Goal: Task Accomplishment & Management: Manage account settings

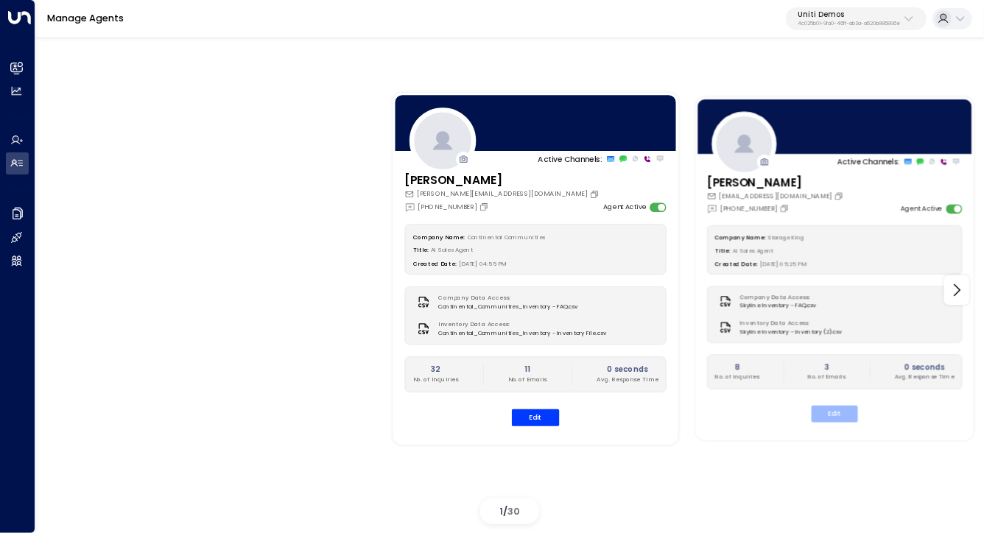
click at [839, 421] on button "Edit" at bounding box center [834, 414] width 46 height 17
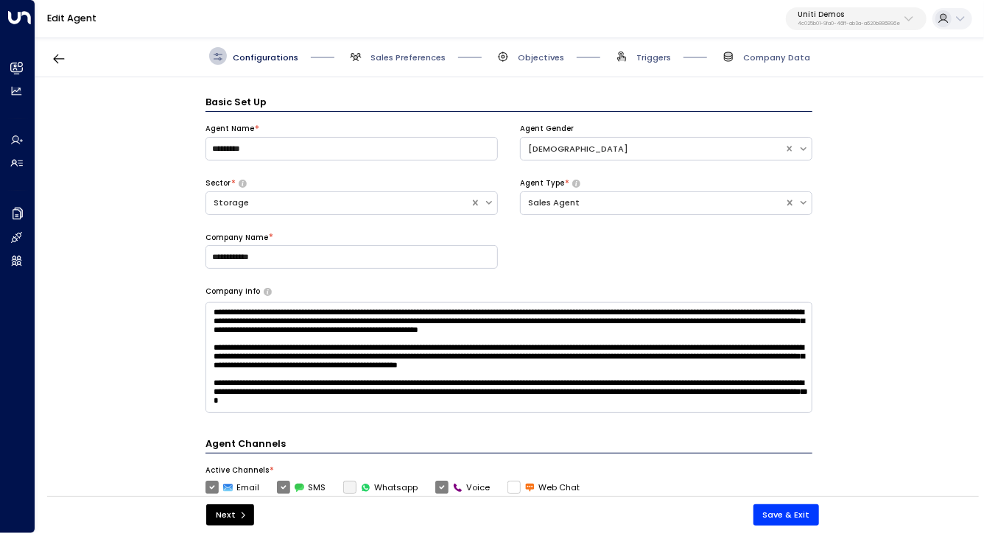
scroll to position [18, 0]
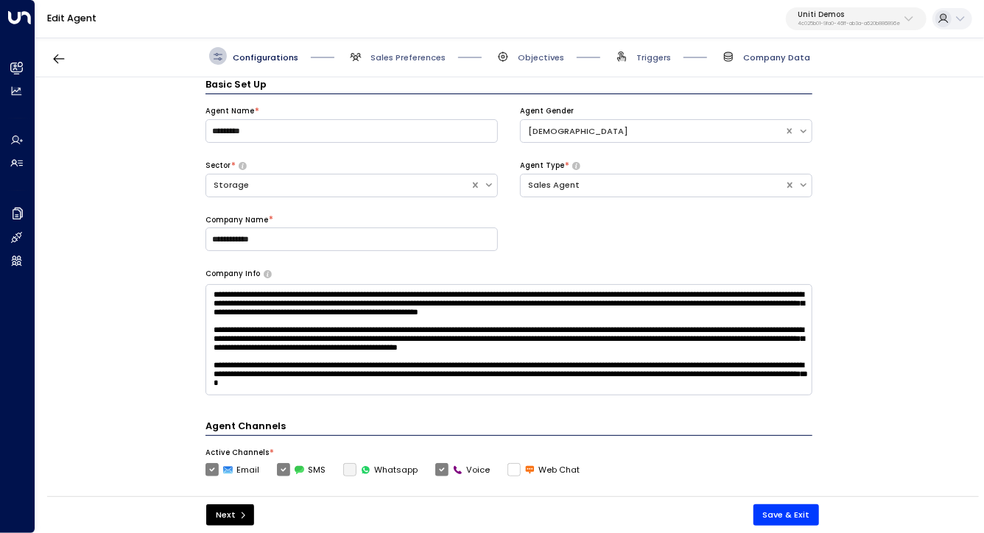
click at [758, 57] on span "Company Data" at bounding box center [776, 58] width 67 height 12
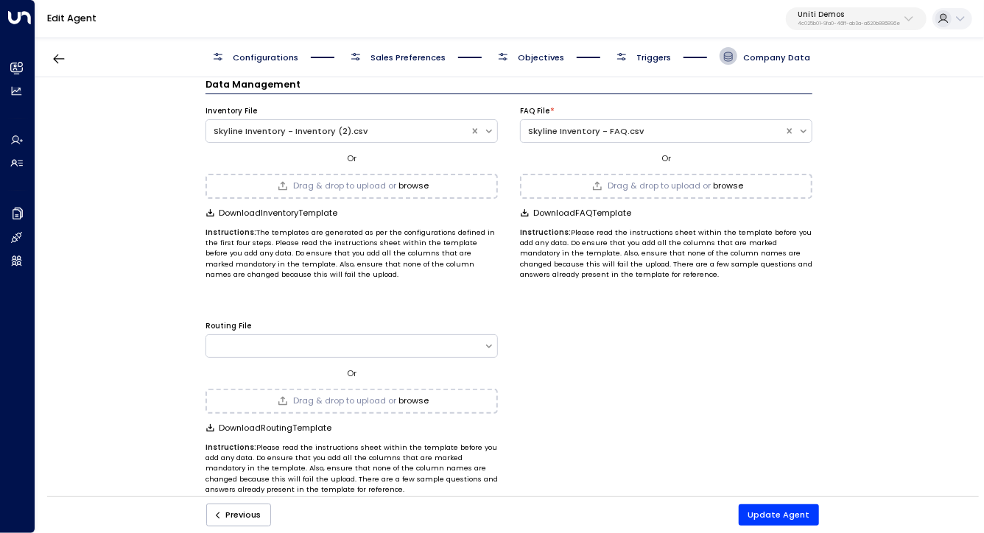
scroll to position [0, 0]
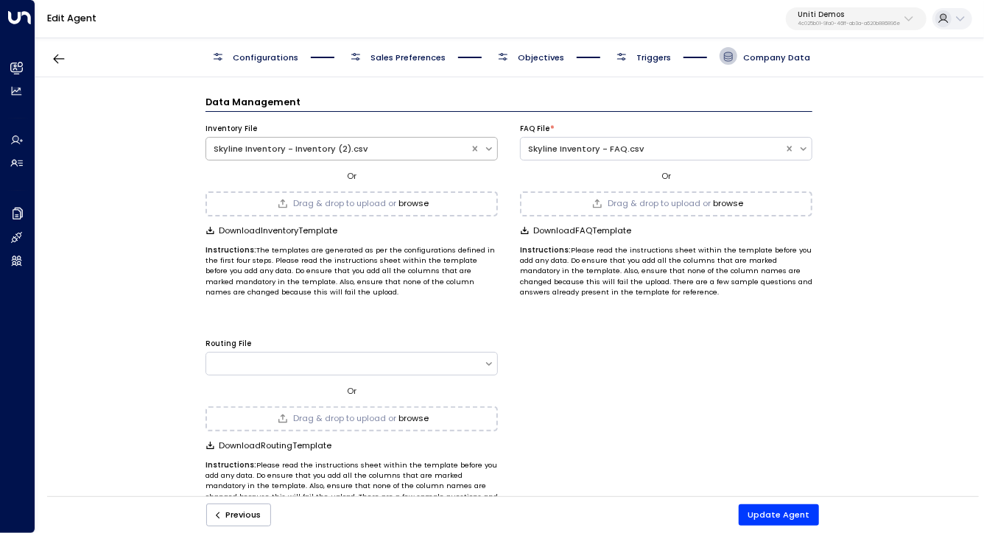
click at [244, 147] on div "Skyline Inventory - Inventory (2).csv" at bounding box center [338, 149] width 249 height 13
click at [160, 152] on div "Data Management Inventory File Skyline Inventory - Inventory (2).csv Or Drag & …" at bounding box center [509, 290] width 948 height 427
click at [171, 195] on div "Data Management Inventory File Storage King Inventory - Sheet1.csv Or Storage K…" at bounding box center [509, 290] width 948 height 427
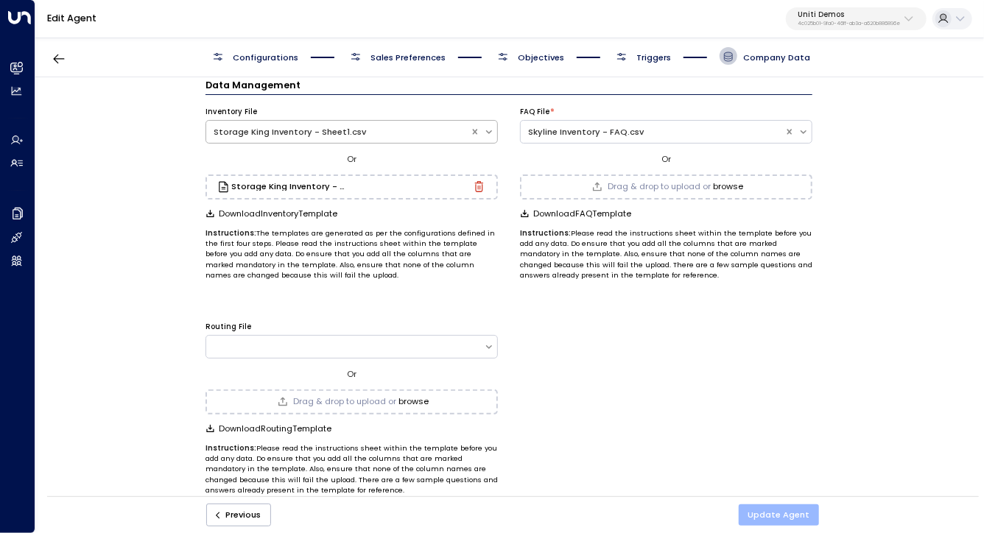
scroll to position [37, 0]
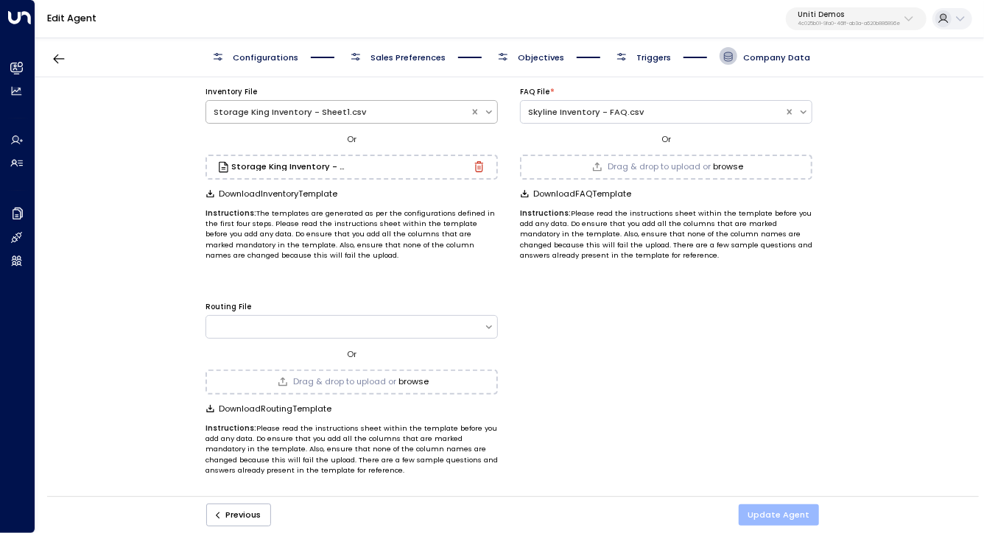
click at [763, 520] on button "Update Agent" at bounding box center [779, 515] width 81 height 21
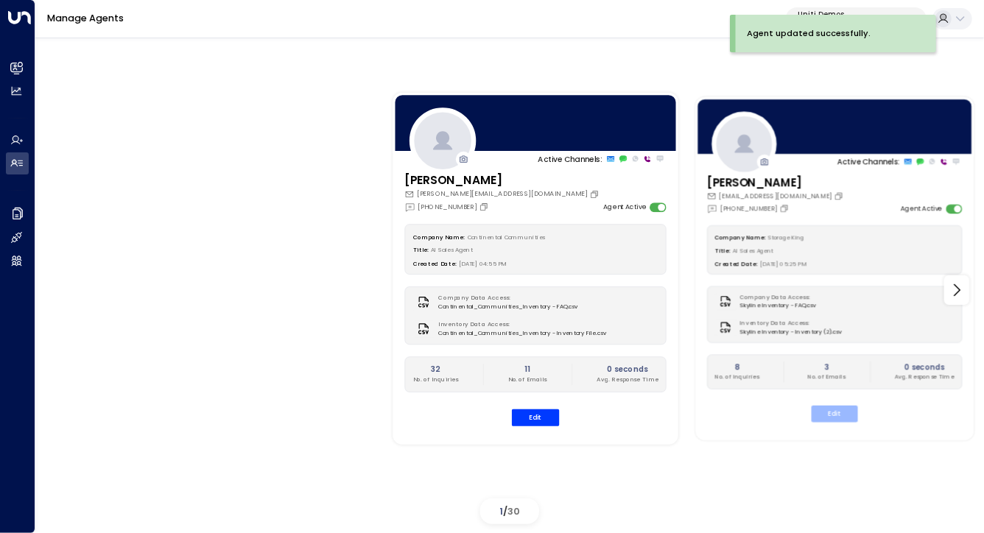
click at [830, 413] on button "Edit" at bounding box center [834, 414] width 46 height 17
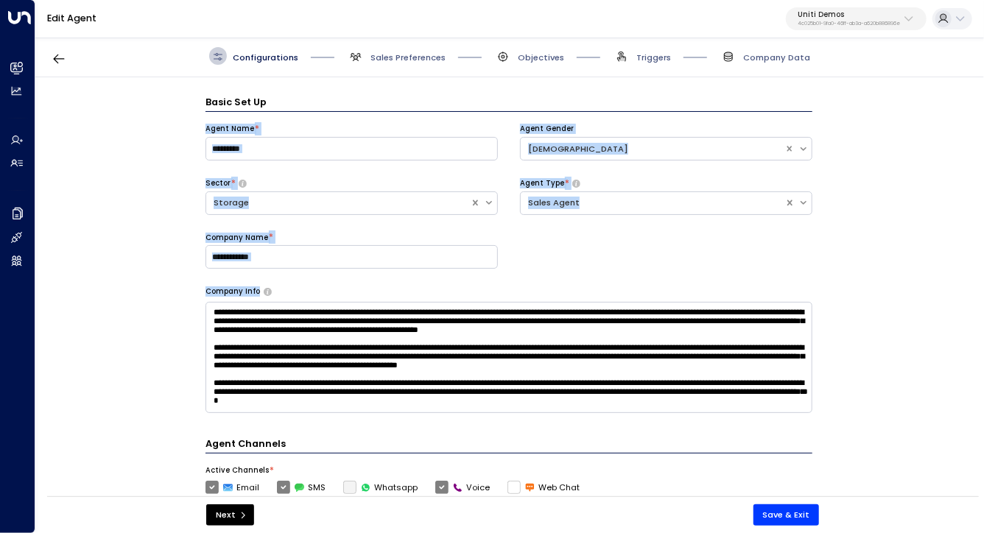
drag, startPoint x: 135, startPoint y: 129, endPoint x: 146, endPoint y: 385, distance: 255.9
click at [146, 383] on div "**********" at bounding box center [509, 290] width 948 height 427
click at [146, 385] on div "**********" at bounding box center [509, 290] width 948 height 427
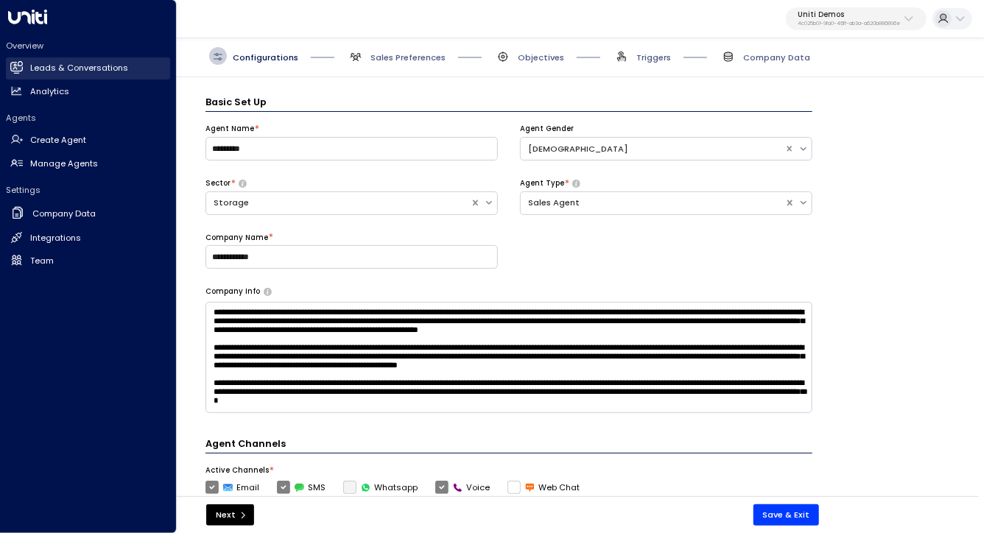
click at [74, 60] on link "Leads & Conversations Leads & Conversations" at bounding box center [88, 68] width 164 height 22
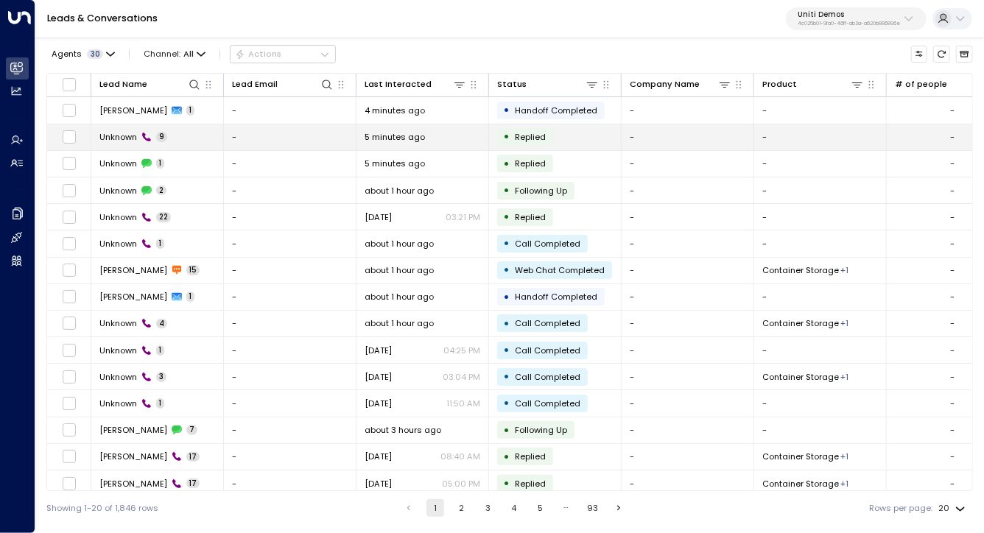
click at [122, 138] on span "Unknown" at bounding box center [118, 137] width 38 height 12
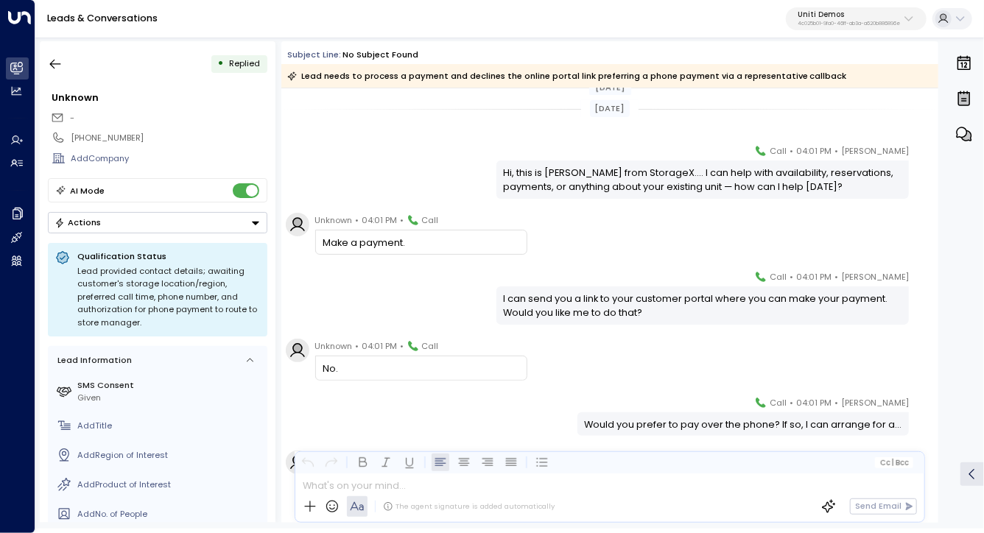
click at [422, 158] on div "Mike • 04:01 PM • Call Hi, this is Mike from StorageX.... I can help with avail…" at bounding box center [609, 171] width 657 height 55
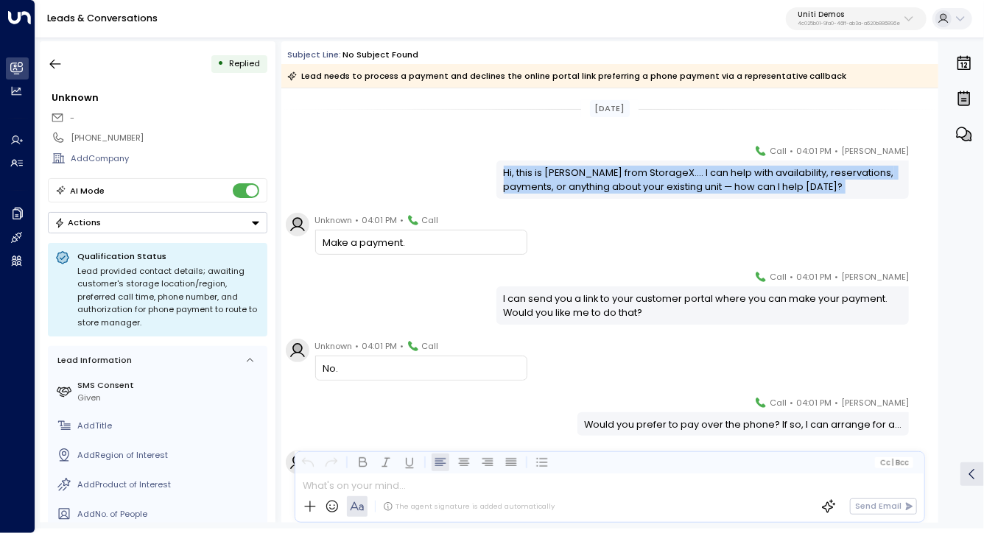
click at [422, 158] on div "Mike • 04:01 PM • Call Hi, this is Mike from StorageX.... I can help with avail…" at bounding box center [609, 171] width 657 height 55
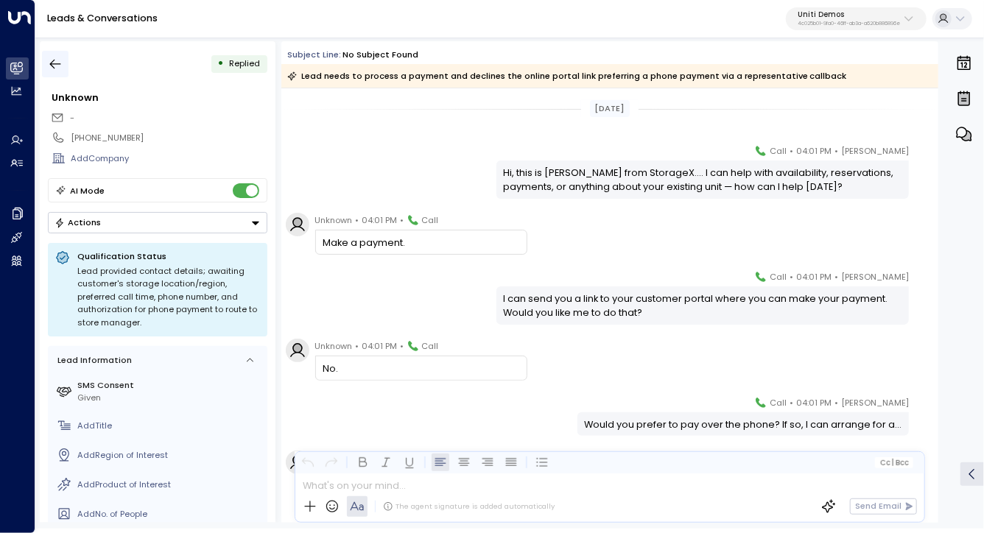
click at [48, 68] on icon "button" at bounding box center [55, 64] width 15 height 15
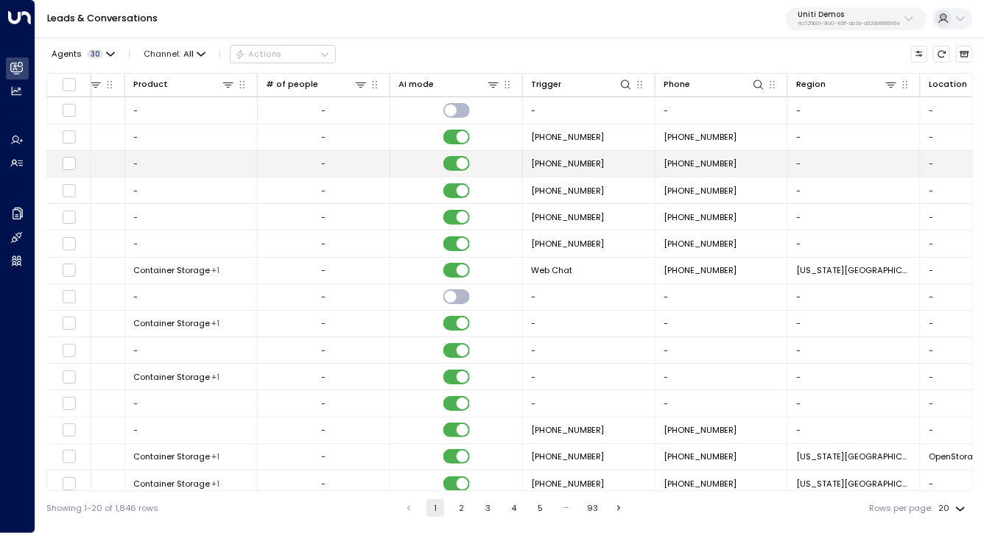
scroll to position [0, 716]
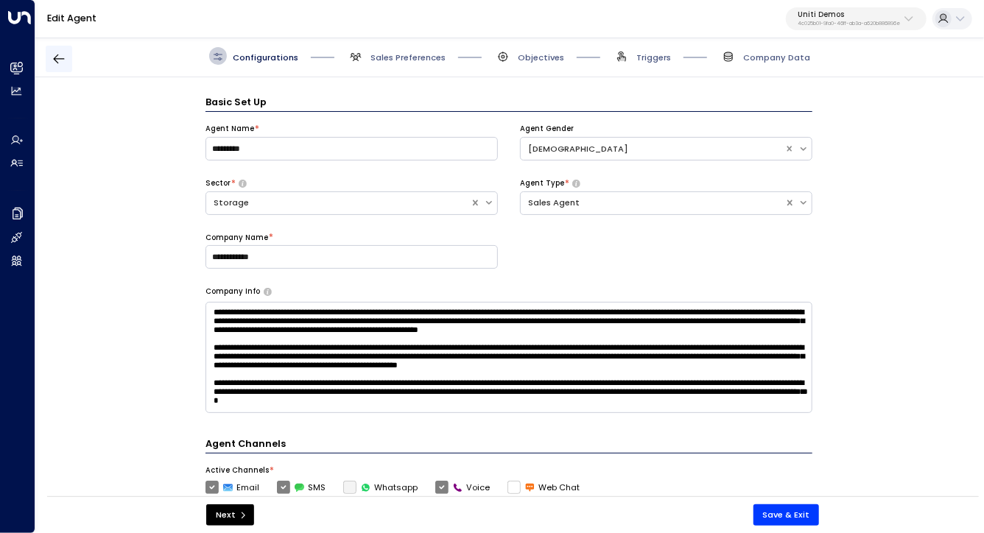
click at [53, 57] on icon "button" at bounding box center [59, 59] width 15 height 15
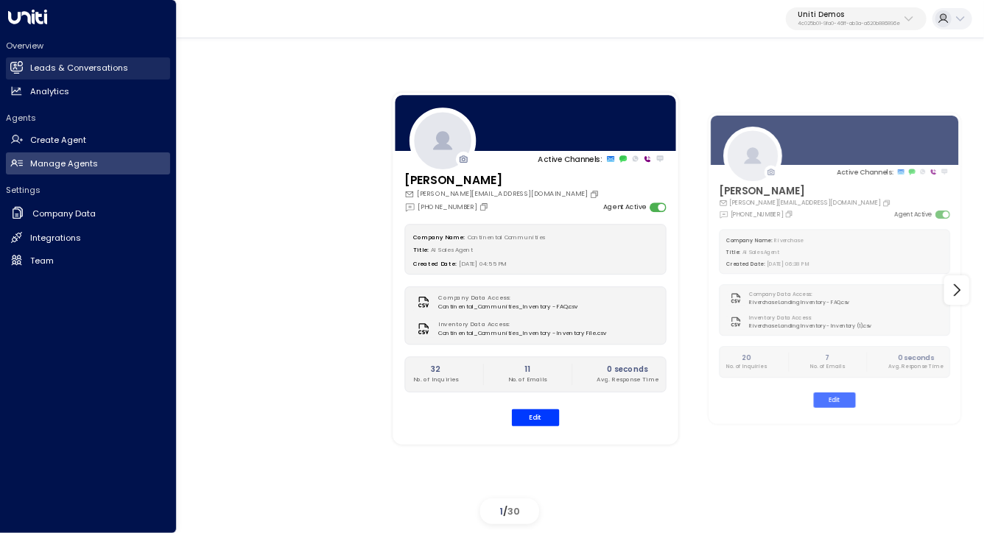
click at [64, 68] on h2 "Leads & Conversations" at bounding box center [79, 68] width 98 height 13
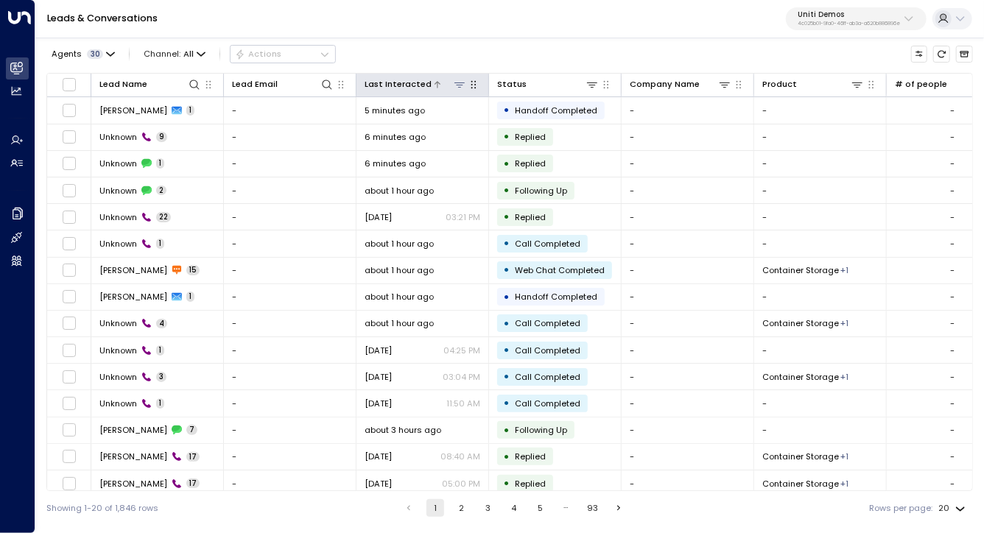
click at [456, 86] on icon at bounding box center [460, 85] width 12 height 12
click at [446, 51] on div "Agents 30 Channel: All Actions" at bounding box center [509, 54] width 927 height 26
click at [421, 83] on div "Last Interacted" at bounding box center [398, 84] width 67 height 14
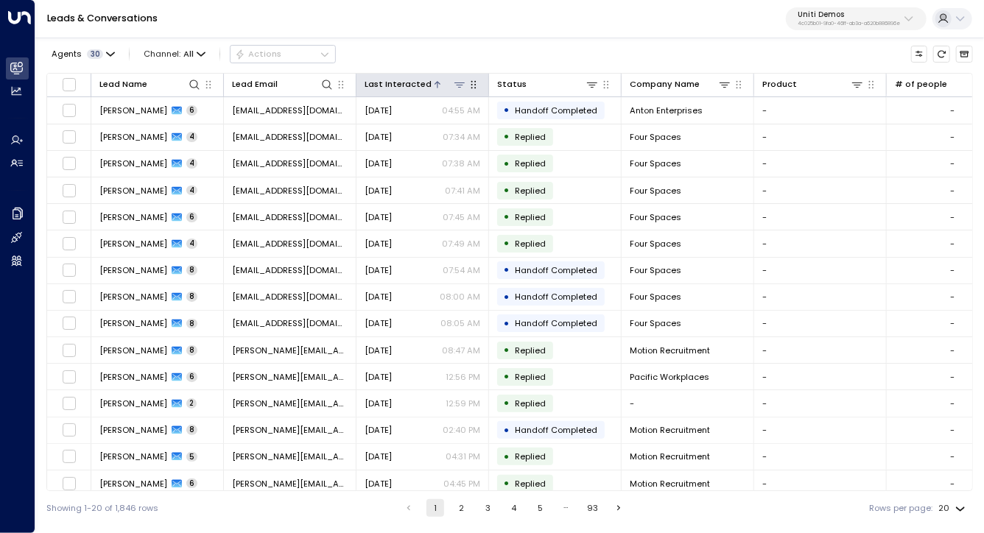
click at [421, 83] on div "Last Interacted" at bounding box center [398, 84] width 67 height 14
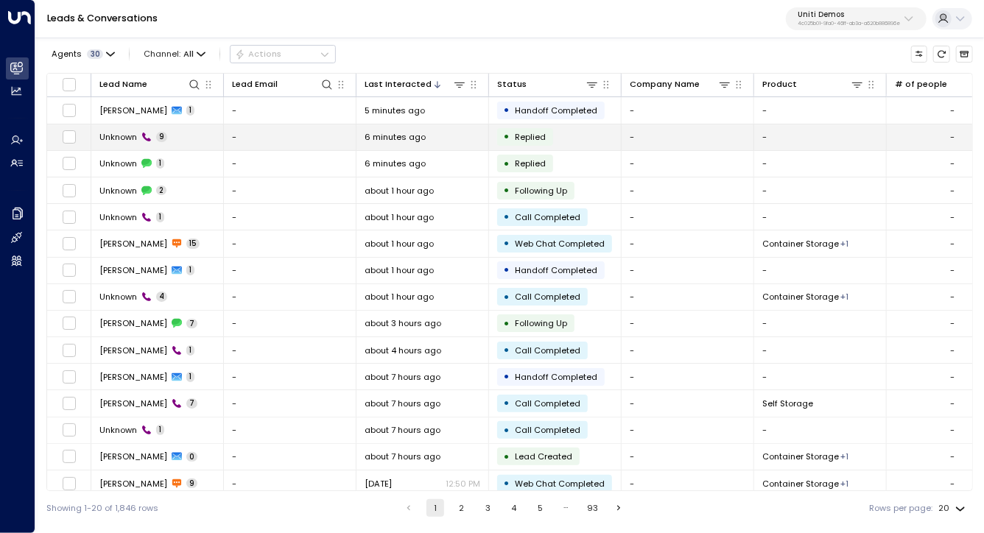
click at [116, 140] on span "Unknown" at bounding box center [118, 137] width 38 height 12
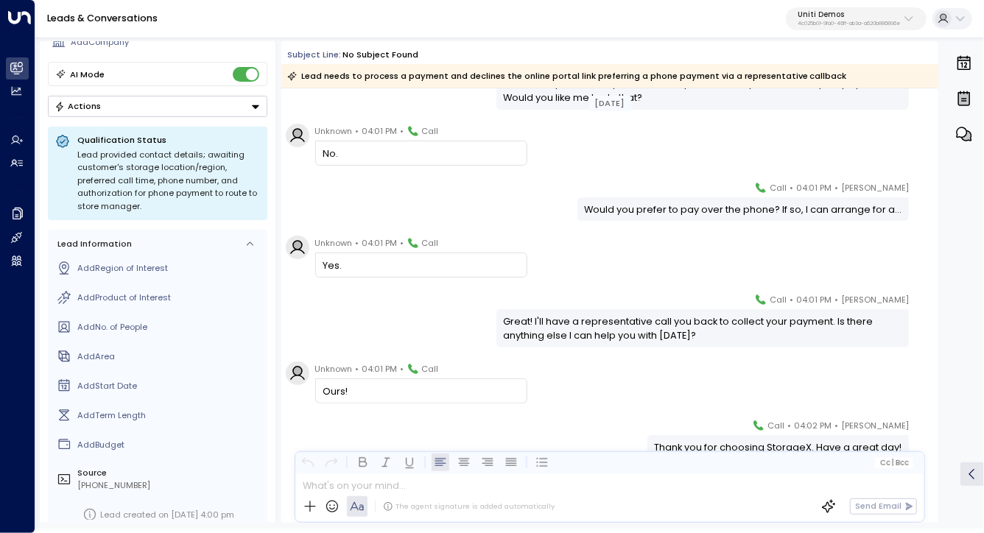
scroll to position [268, 0]
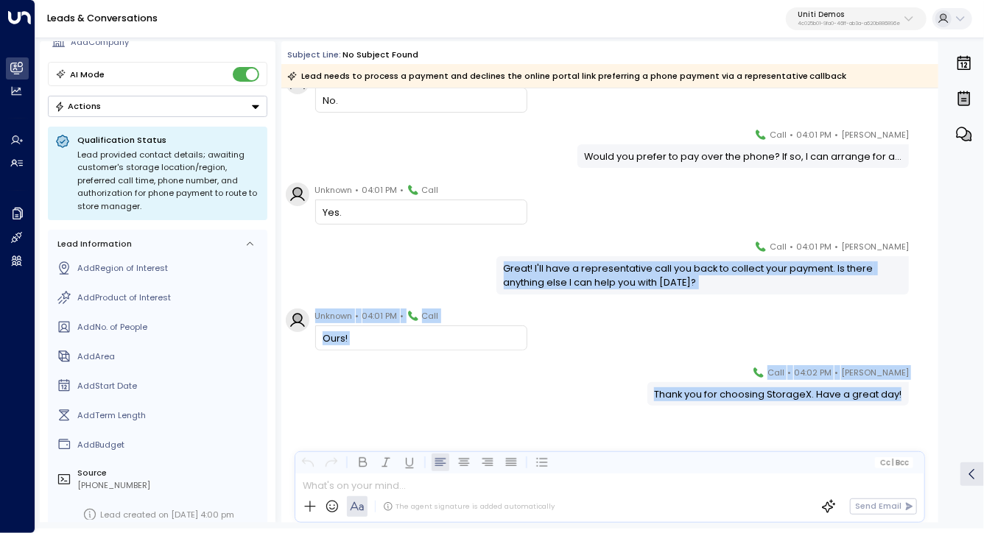
drag, startPoint x: 343, startPoint y: 362, endPoint x: 351, endPoint y: 258, distance: 104.3
click at [351, 258] on div "Today Mike • 04:01 PM • Call I can send you a link to your customer portal wher…" at bounding box center [609, 172] width 657 height 704
click at [351, 258] on div "Mike • 04:01 PM • Call Great! I'll have a representative call you back to colle…" at bounding box center [609, 266] width 657 height 55
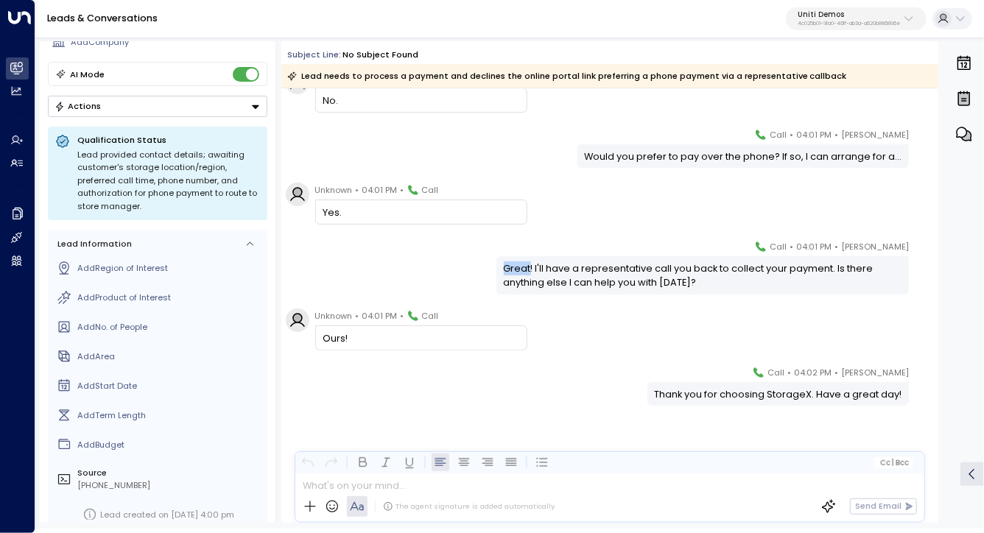
click at [351, 258] on div "Mike • 04:01 PM • Call Great! I'll have a representative call you back to colle…" at bounding box center [609, 266] width 657 height 55
click at [520, 377] on div "Mike • 04:02 PM • Call Thank you for choosing StorageX. Have a great day!" at bounding box center [609, 385] width 657 height 41
click at [540, 266] on div "Great! I'll have a representative call you back to collect your payment. Is the…" at bounding box center [703, 276] width 399 height 28
click at [540, 267] on div "Great! I'll have a representative call you back to collect your payment. Is the…" at bounding box center [703, 276] width 399 height 28
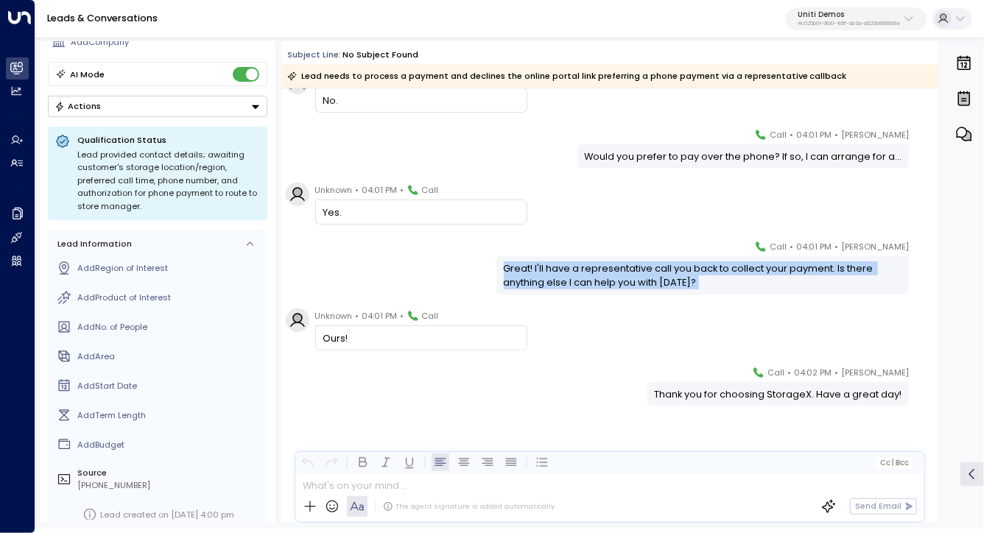
click at [541, 267] on div "Great! I'll have a representative call you back to collect your payment. Is the…" at bounding box center [703, 276] width 399 height 28
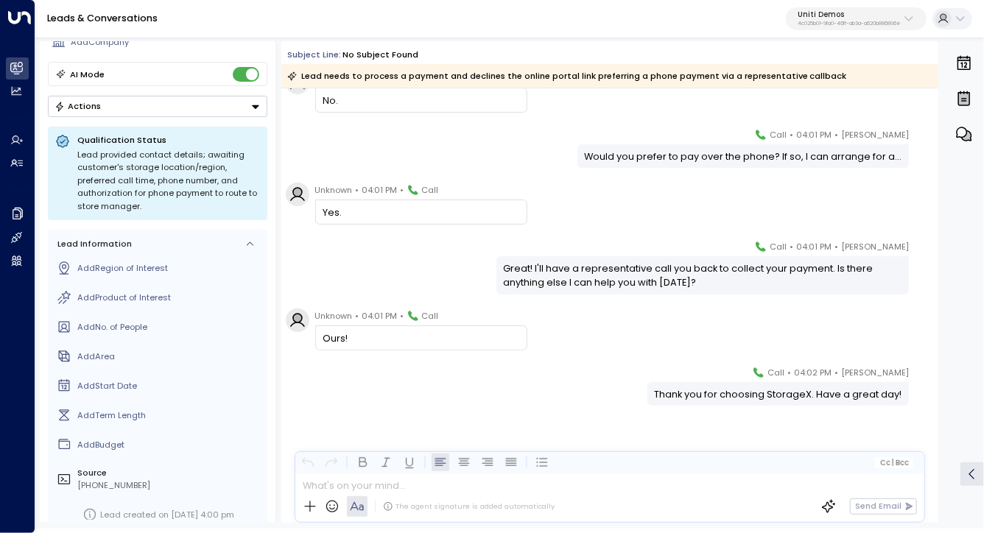
click at [572, 205] on div "Unknown • 04:01 PM • Call Yes." at bounding box center [612, 204] width 653 height 42
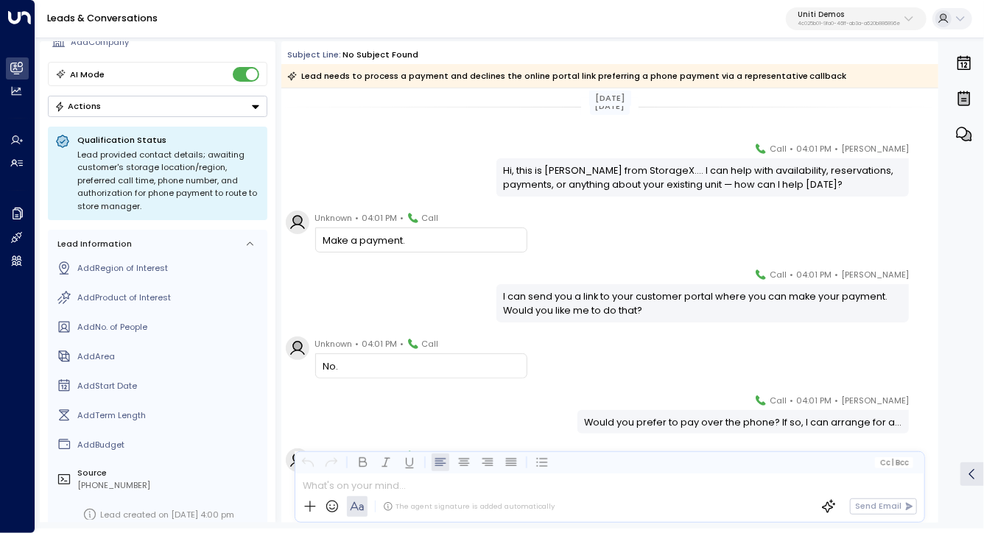
scroll to position [0, 0]
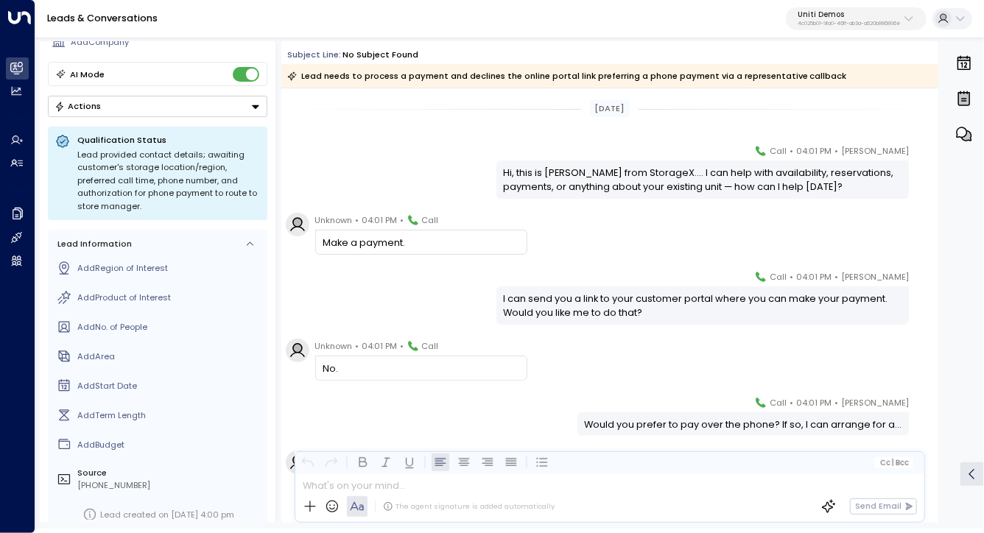
click at [565, 175] on div "Hi, this is Mike from StorageX.... I can help with availability, reservations, …" at bounding box center [703, 180] width 399 height 28
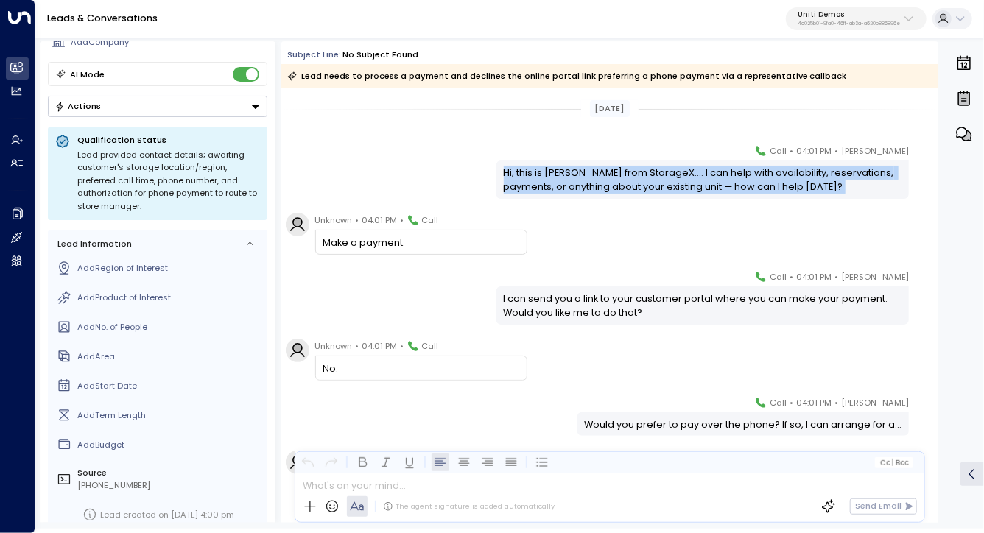
click at [565, 175] on div "Hi, this is Mike from StorageX.... I can help with availability, reservations, …" at bounding box center [703, 180] width 399 height 28
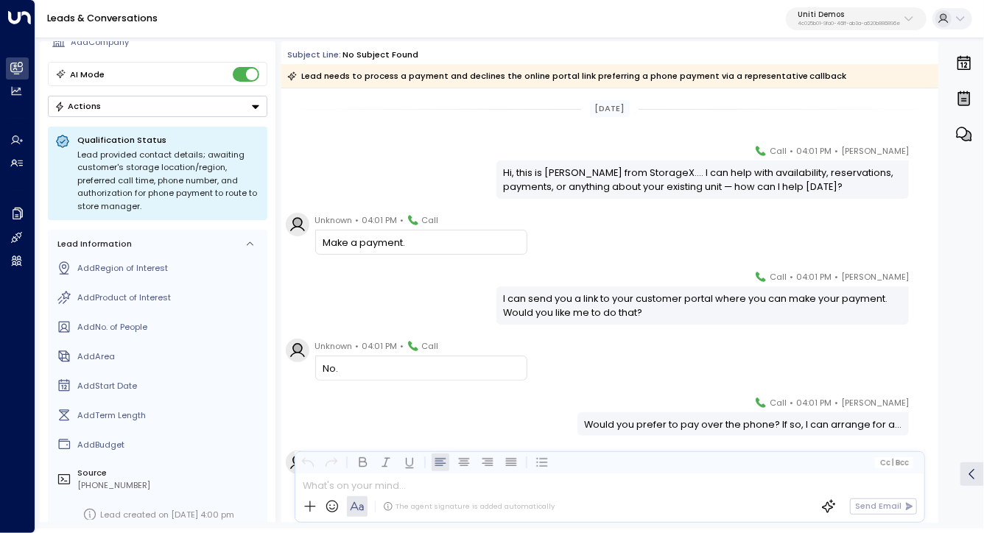
drag, startPoint x: 580, startPoint y: 197, endPoint x: 589, endPoint y: 243, distance: 47.3
click at [580, 197] on div "Hi, this is Mike from StorageX.... I can help with availability, reservations, …" at bounding box center [703, 180] width 413 height 38
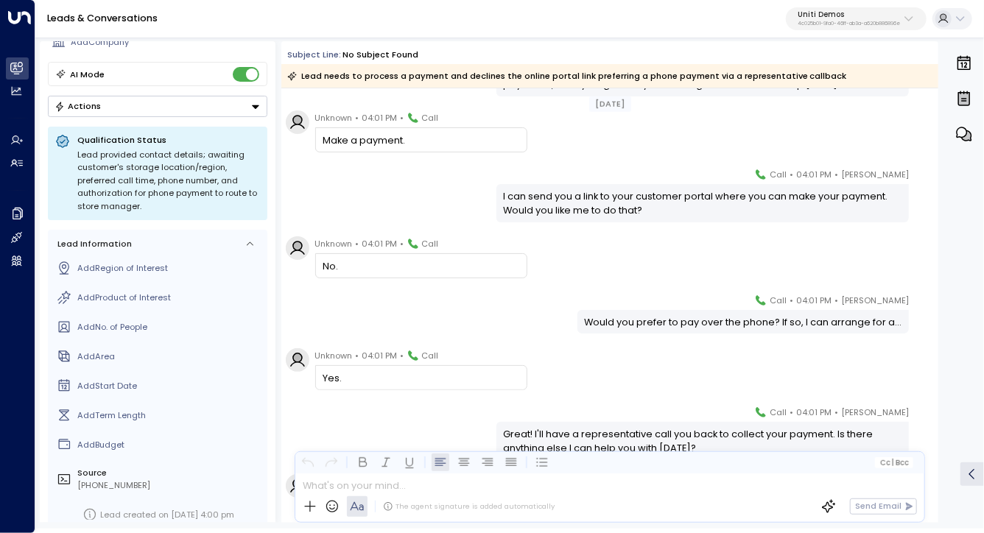
scroll to position [108, 0]
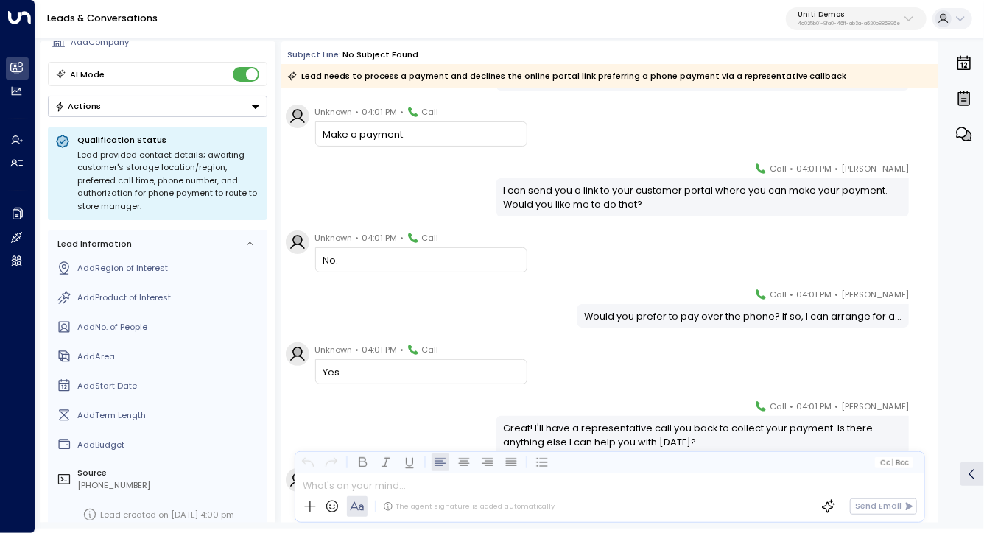
click at [520, 191] on div "I can send you a link to your customer portal where you can make your payment. …" at bounding box center [703, 197] width 399 height 28
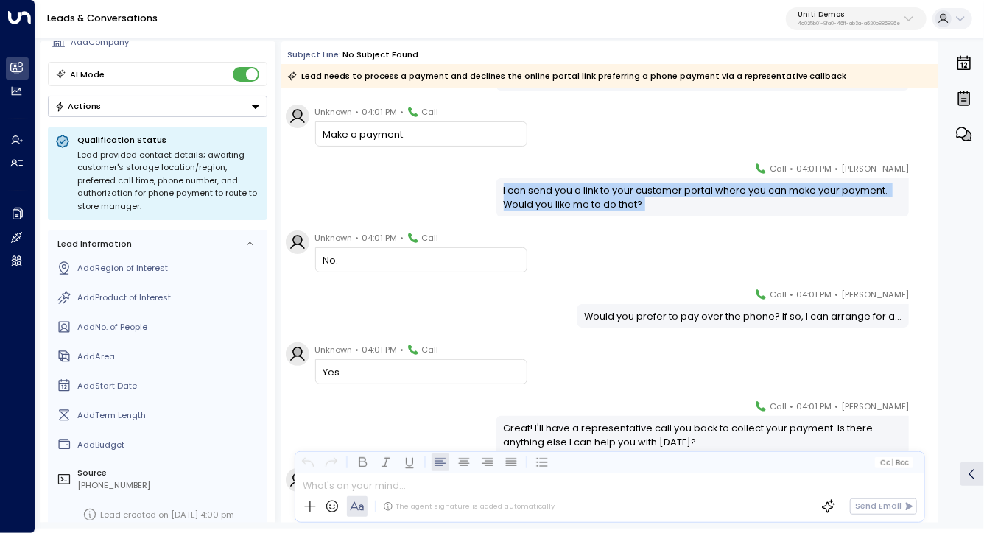
click at [520, 191] on div "I can send you a link to your customer portal where you can make your payment. …" at bounding box center [703, 197] width 399 height 28
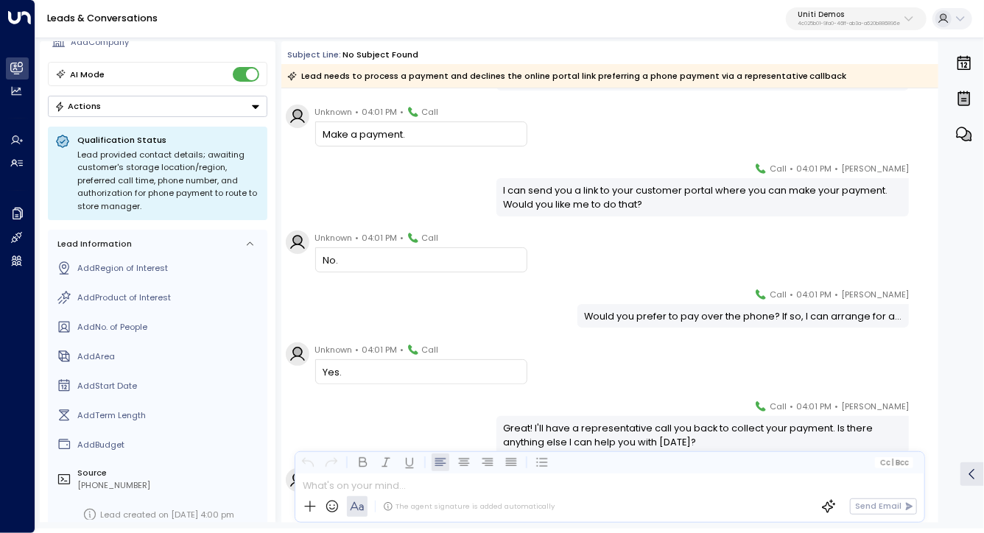
click at [545, 229] on div "Today Mike • 04:01 PM • Call Hi, this is Mike from StorageX.... I can help with…" at bounding box center [609, 332] width 657 height 704
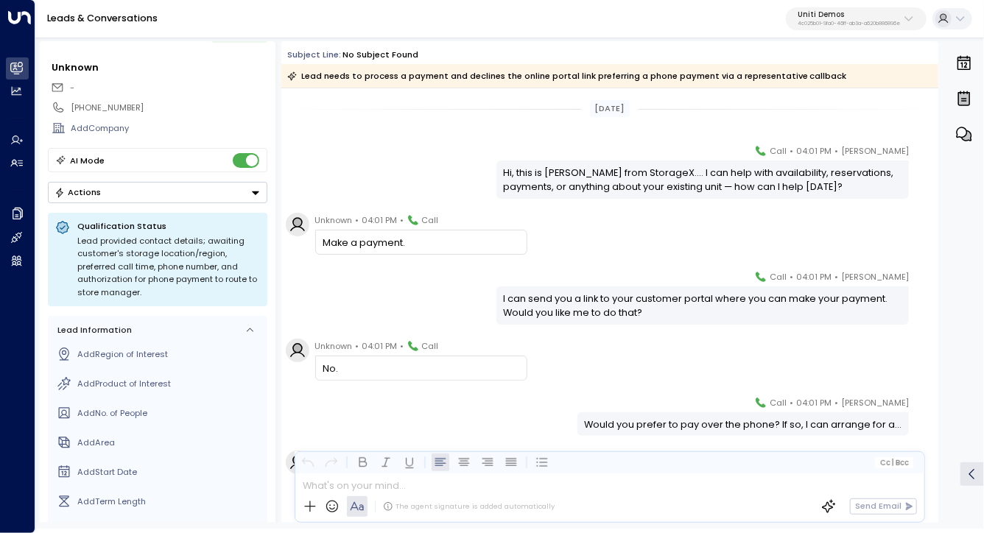
scroll to position [0, 0]
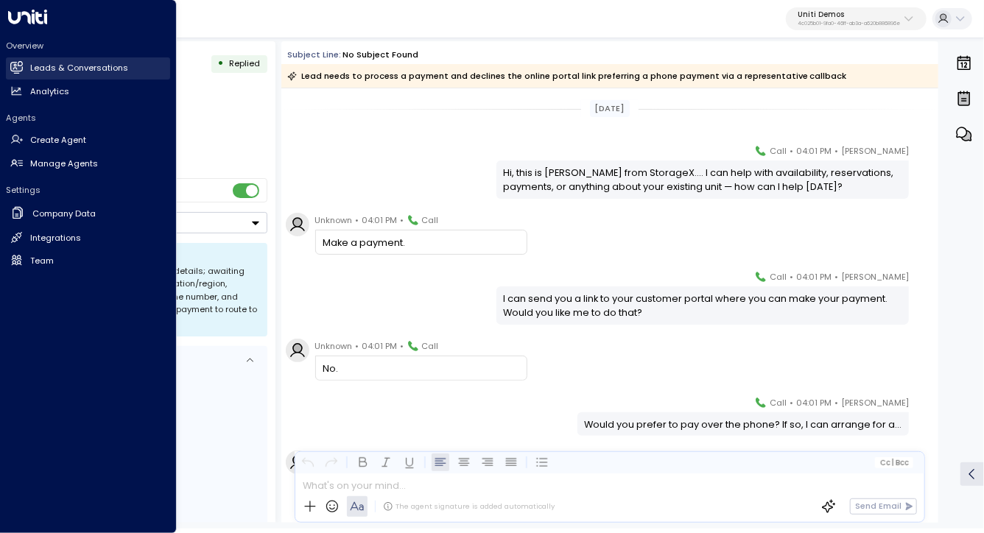
click at [75, 74] on h2 "Leads & Conversations" at bounding box center [79, 68] width 98 height 13
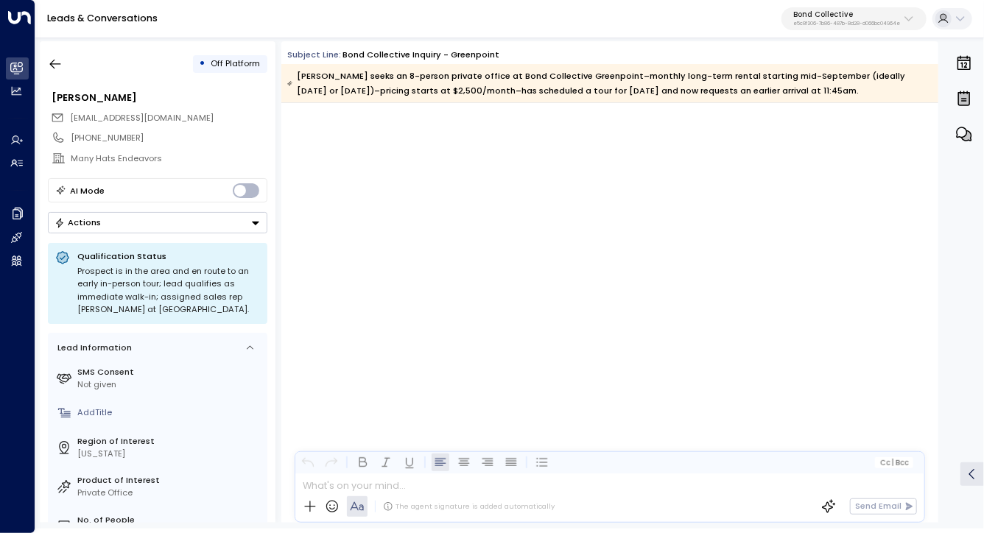
scroll to position [4301, 0]
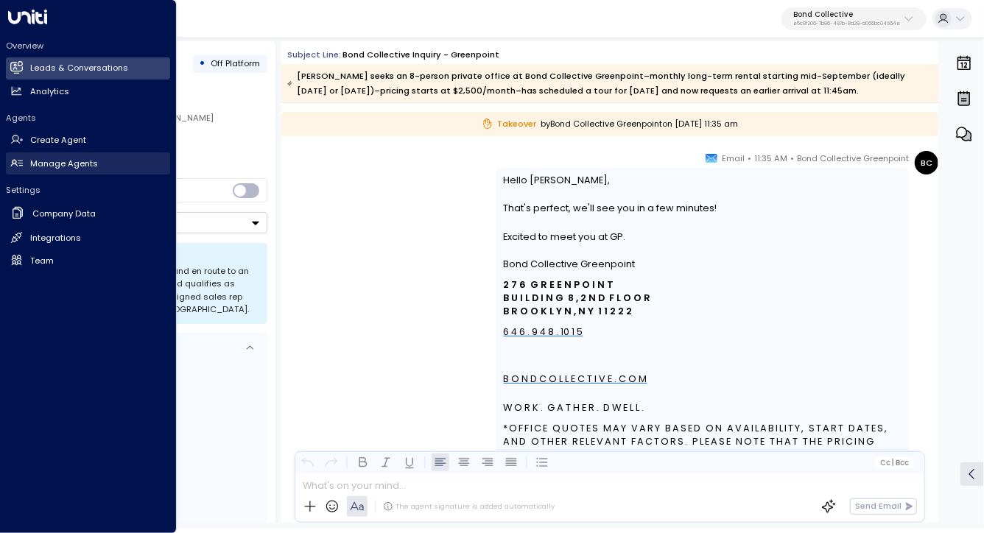
click at [55, 167] on h2 "Manage Agents" at bounding box center [64, 164] width 68 height 13
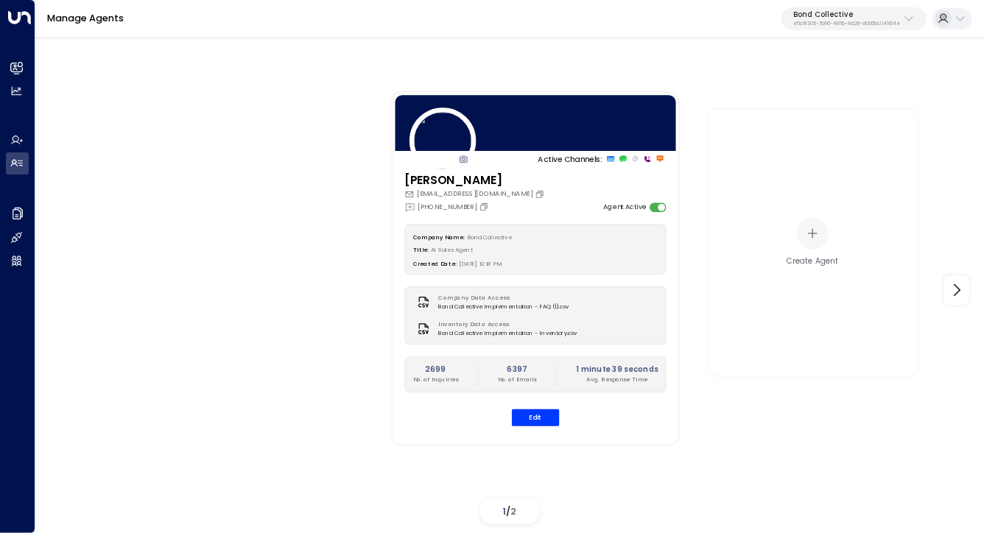
click at [839, 24] on p "e5c8f306-7b86-487b-8d28-d066bc04964e" at bounding box center [847, 24] width 107 height 6
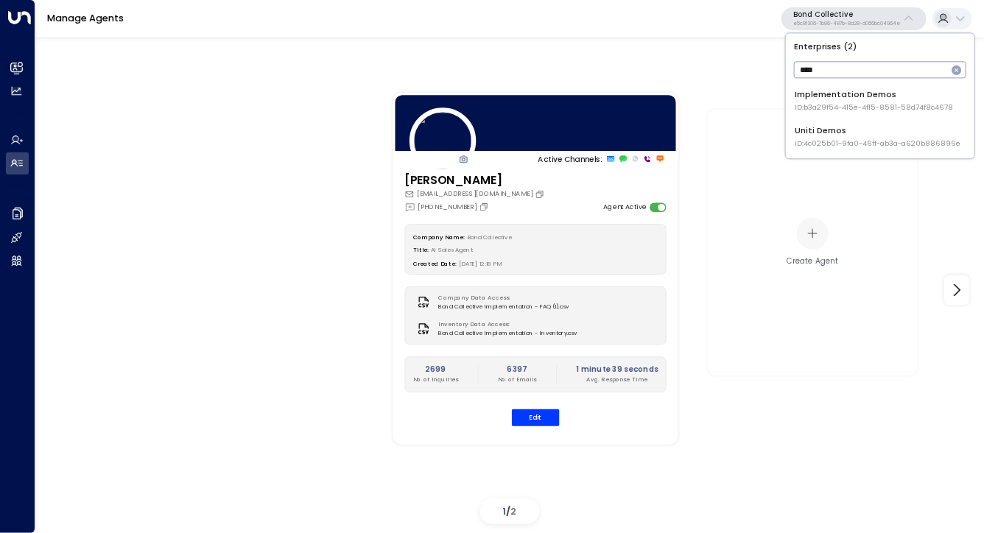
type input "****"
click at [840, 124] on li "Uniti Demos ID: 4c025b01-9fa0-46ff-ab3a-a620b886896e" at bounding box center [880, 137] width 179 height 33
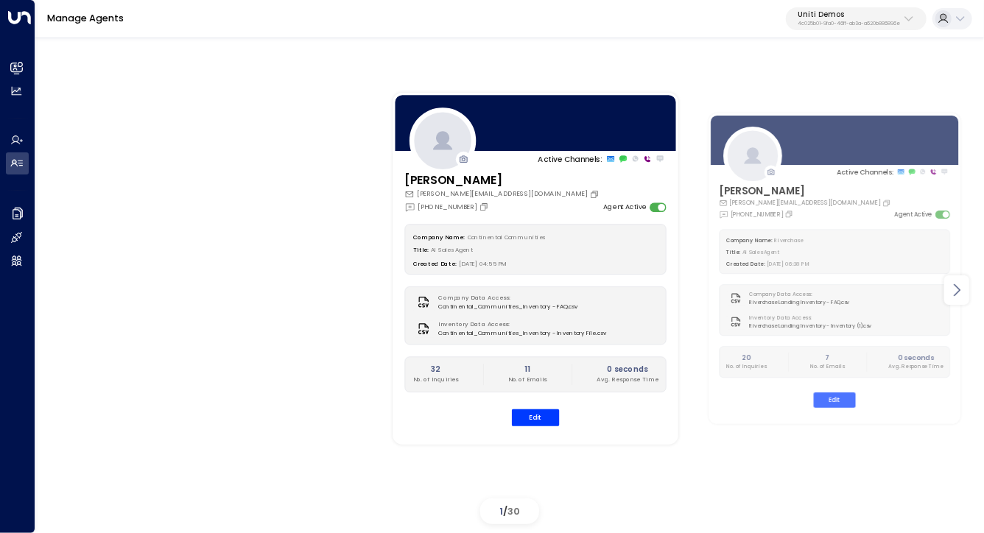
click at [951, 296] on icon at bounding box center [957, 290] width 18 height 18
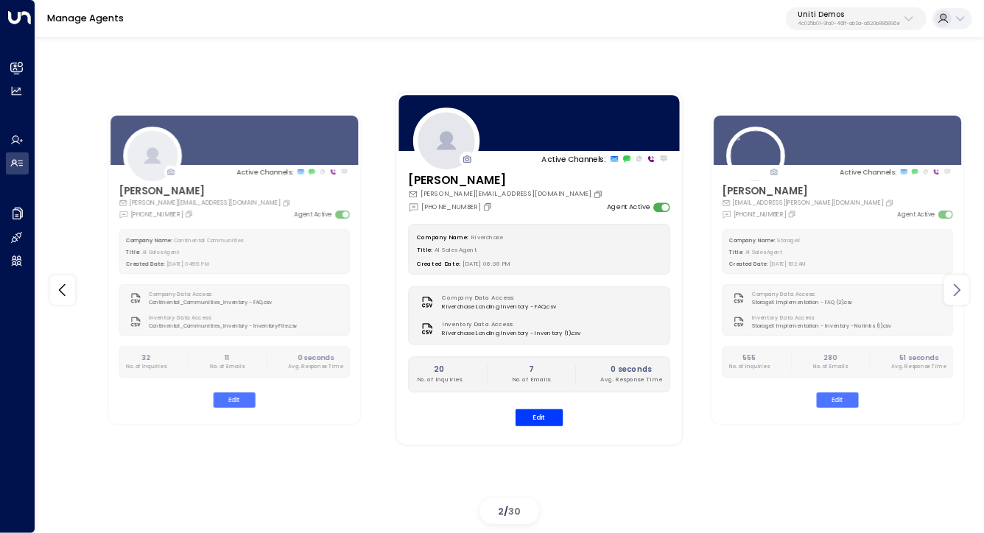
click at [952, 296] on icon at bounding box center [957, 290] width 18 height 18
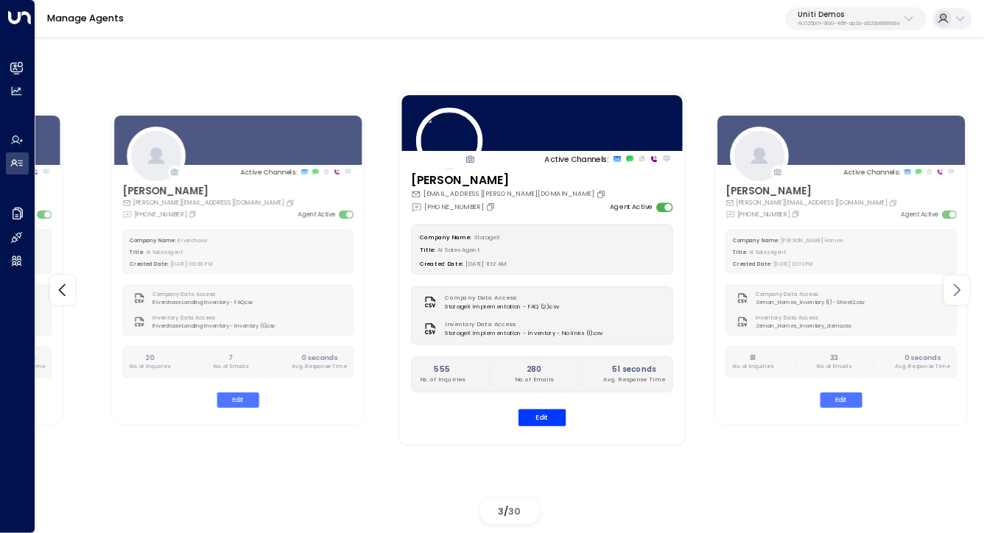
click at [954, 295] on icon at bounding box center [957, 290] width 18 height 18
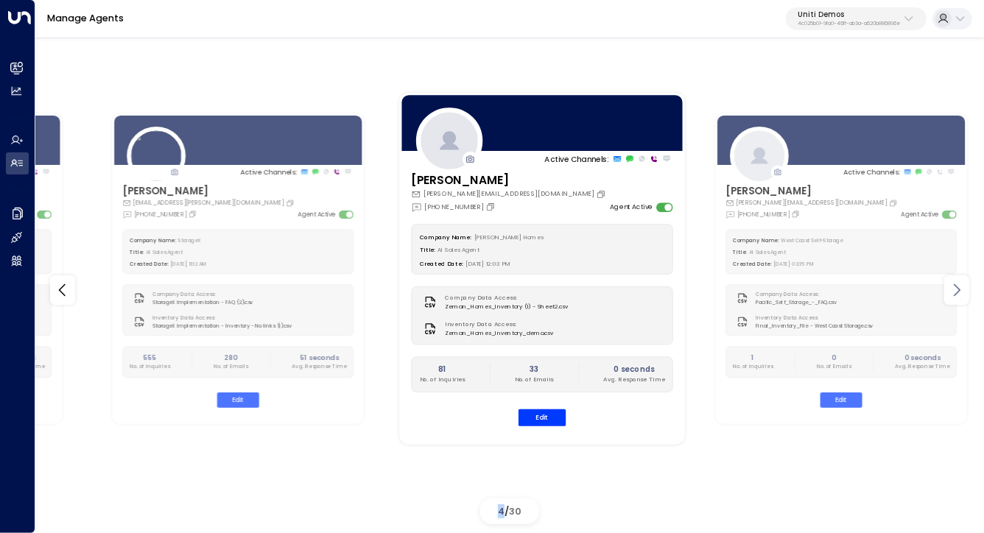
click at [954, 295] on icon at bounding box center [957, 290] width 18 height 18
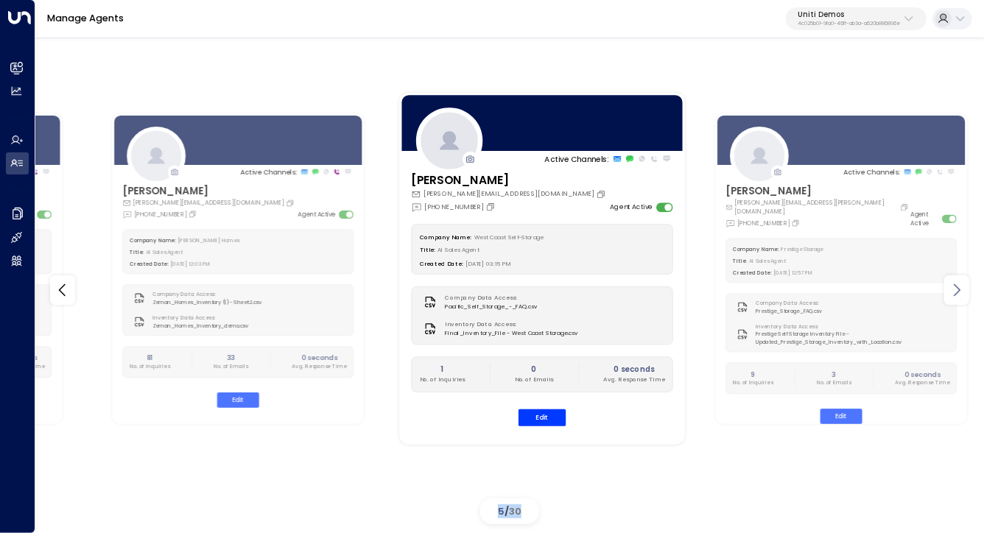
click at [954, 295] on icon at bounding box center [957, 290] width 18 height 18
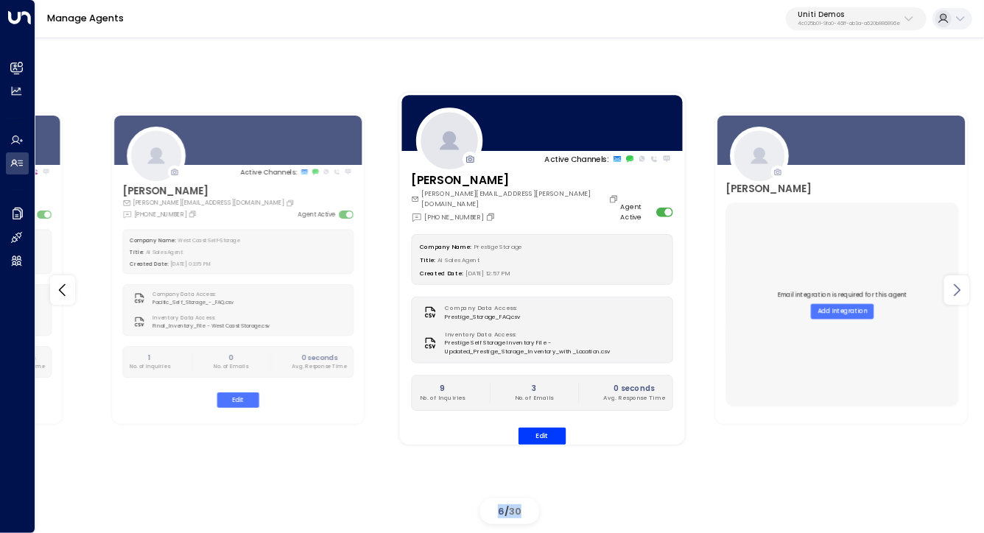
click at [954, 295] on icon at bounding box center [957, 290] width 18 height 18
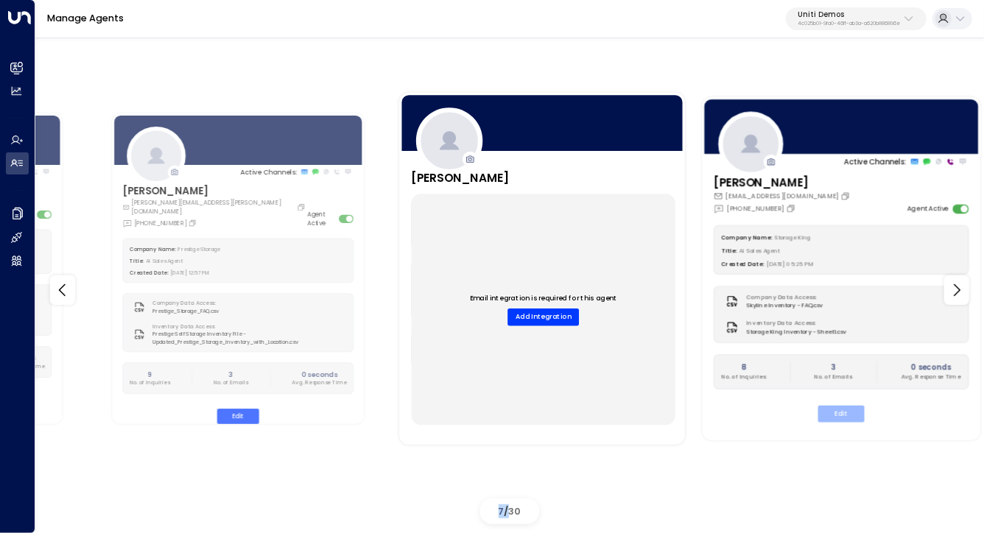
click at [837, 408] on button "Edit" at bounding box center [842, 414] width 46 height 17
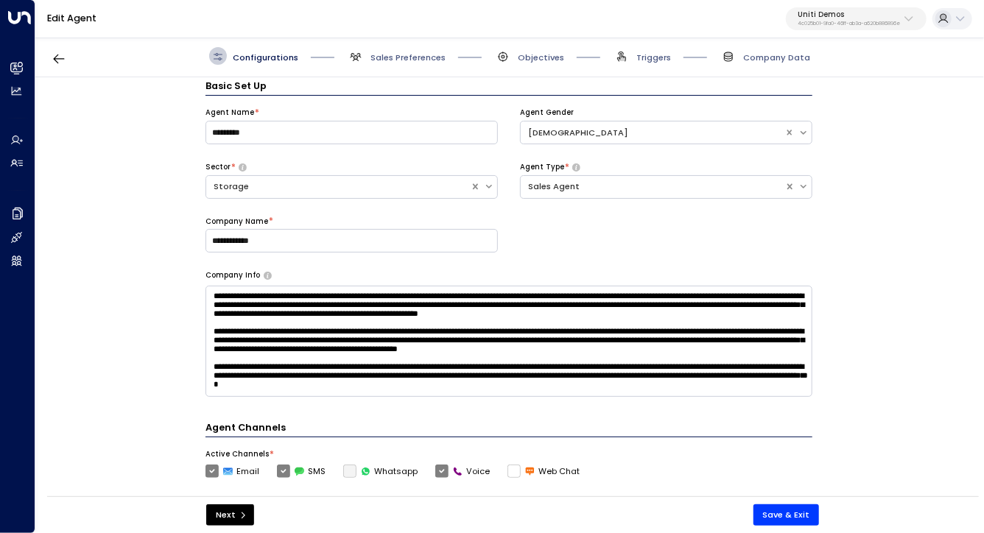
scroll to position [18, 0]
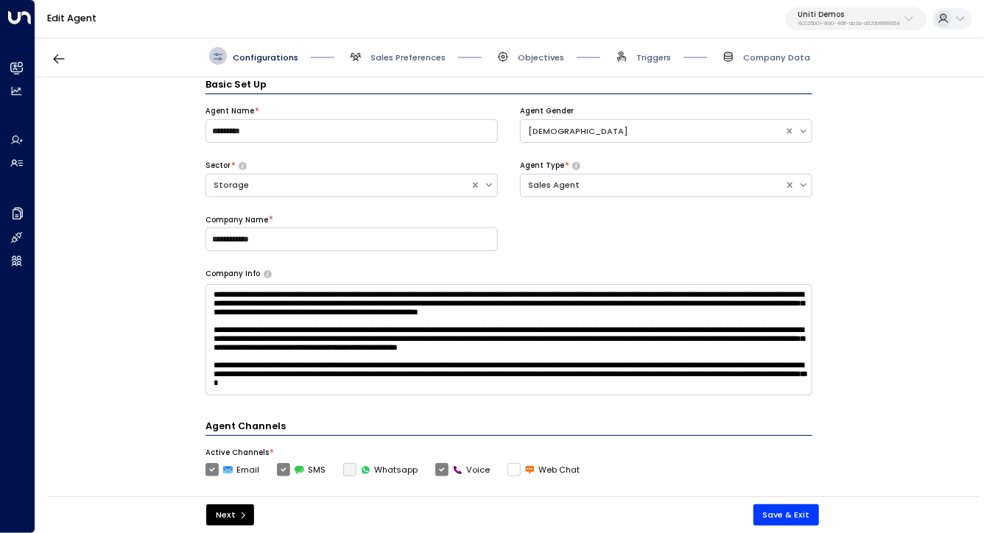
click at [778, 49] on span "Company Data" at bounding box center [765, 56] width 91 height 18
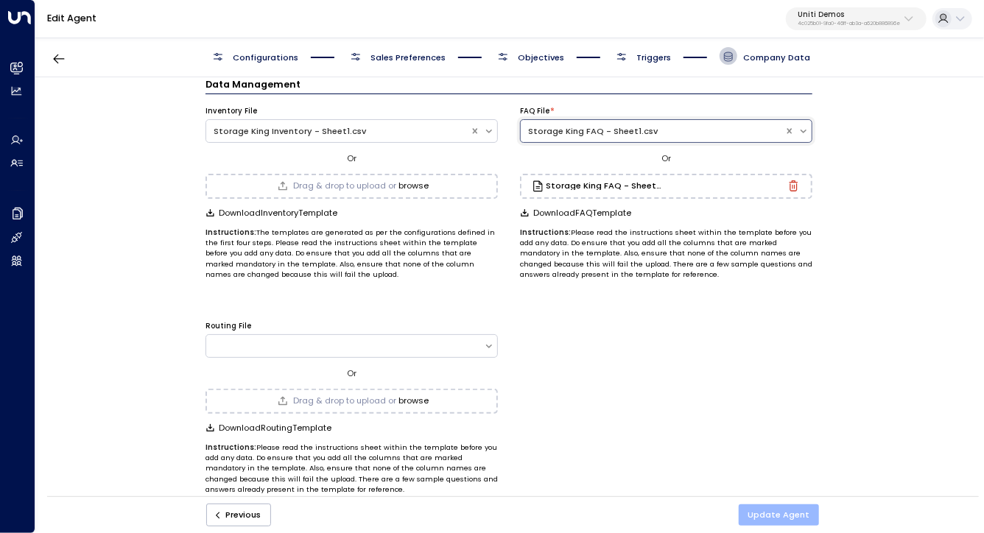
click at [769, 512] on button "Update Agent" at bounding box center [779, 515] width 81 height 21
